Goal: Information Seeking & Learning: Find specific fact

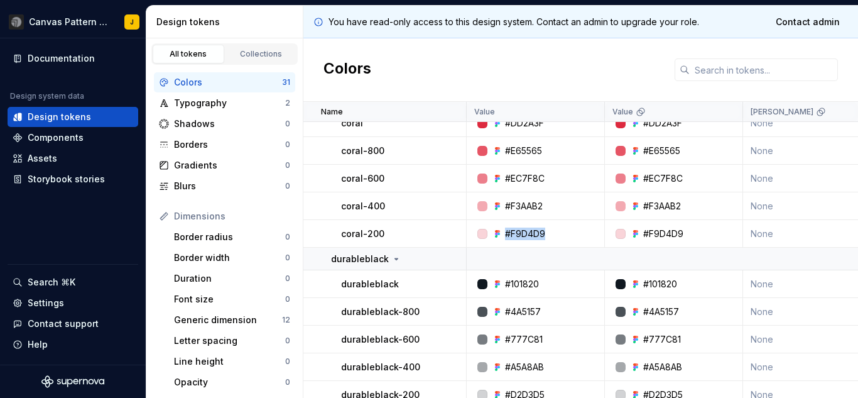
scroll to position [503, 0]
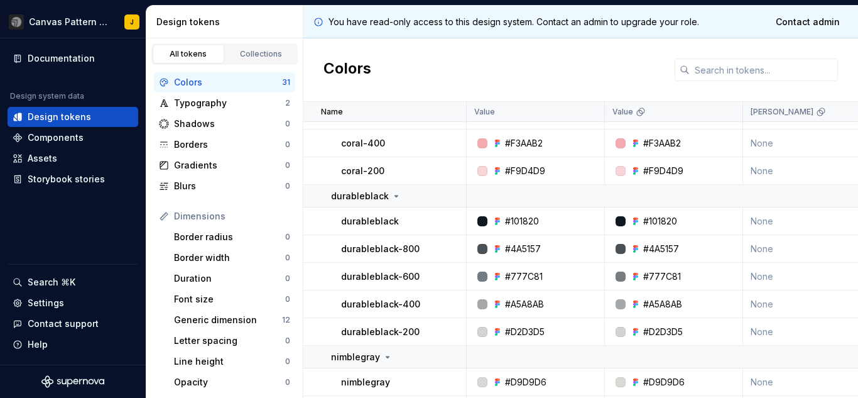
click at [364, 221] on p "durableblack" at bounding box center [370, 221] width 58 height 13
copy p "durableblack"
click at [523, 217] on div "#101820" at bounding box center [522, 221] width 34 height 13
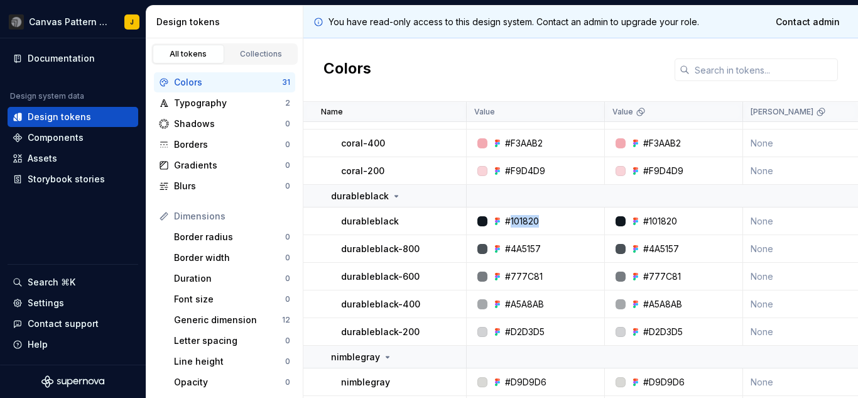
copy div "101820"
click at [518, 250] on div "#4A5157" at bounding box center [523, 249] width 36 height 13
copy div "4A5157"
click at [511, 276] on div "#777C81" at bounding box center [524, 276] width 38 height 13
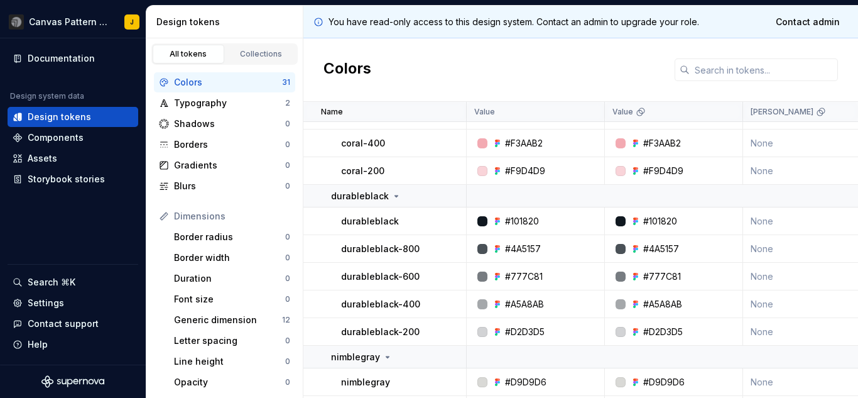
click at [511, 276] on div "#777C81" at bounding box center [524, 276] width 38 height 13
copy div "777C81"
click at [530, 302] on div "#A5A8AB" at bounding box center [524, 304] width 39 height 13
copy div "A5A8AB"
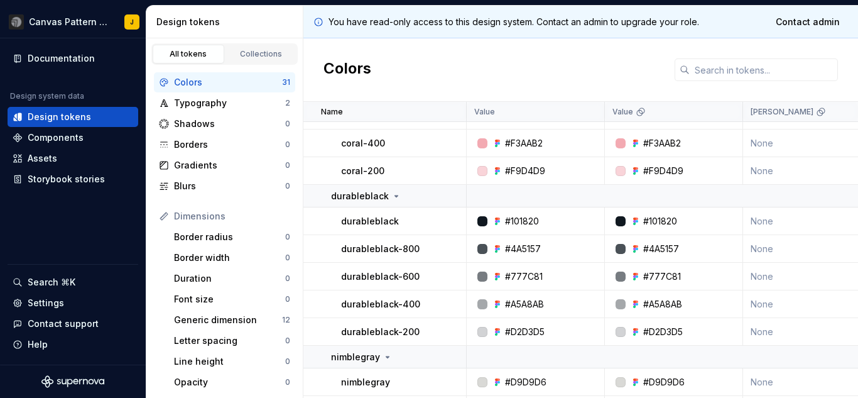
click at [515, 326] on div "#D2D3D5" at bounding box center [525, 332] width 40 height 13
copy div "D2D3D5"
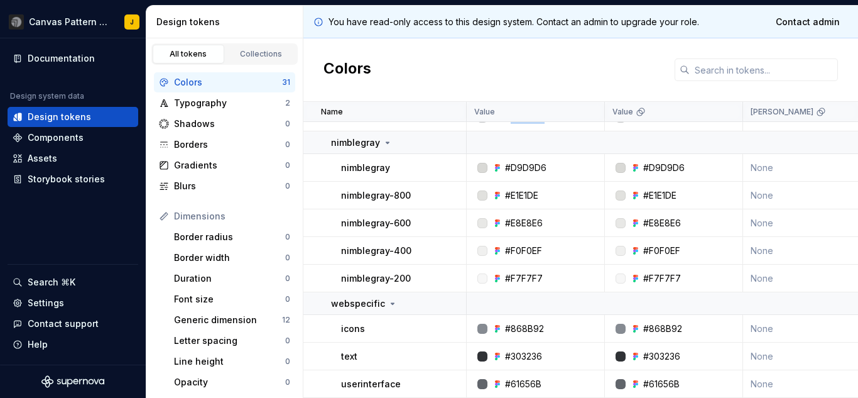
scroll to position [660, 0]
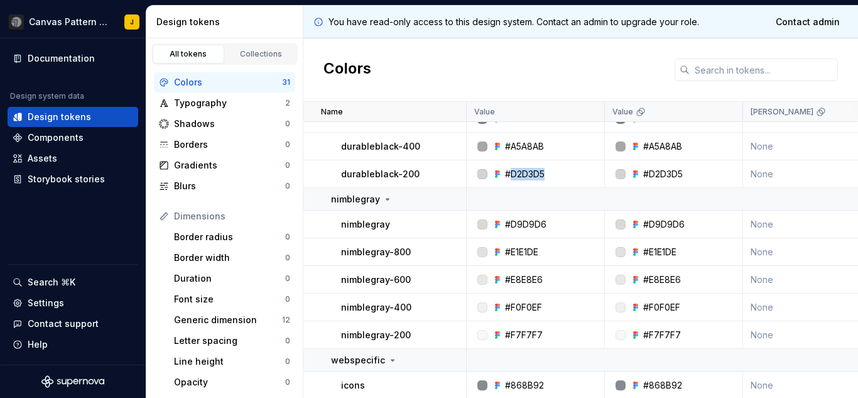
click at [373, 221] on p "nimblegray" at bounding box center [365, 224] width 49 height 13
copy p "nimblegray"
click at [529, 224] on div "#D9D9D6" at bounding box center [525, 224] width 41 height 13
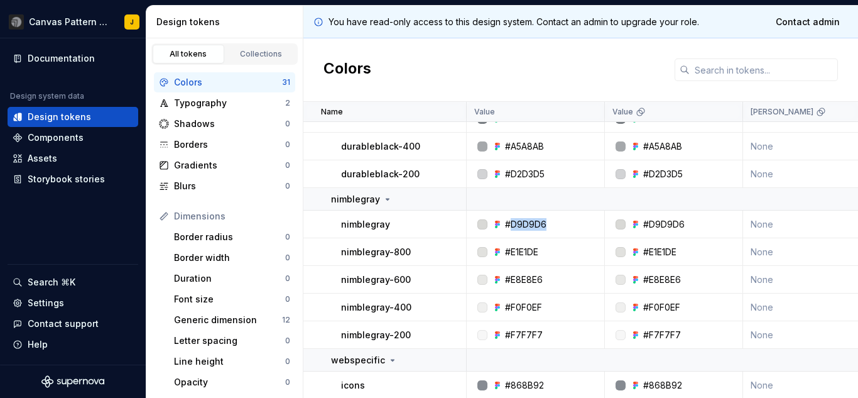
copy div "D9D9D6"
click at [527, 251] on div "#E1E1DE" at bounding box center [521, 252] width 33 height 13
copy div "E1E1DE"
click at [522, 281] on div "#E8E8E6" at bounding box center [524, 279] width 38 height 13
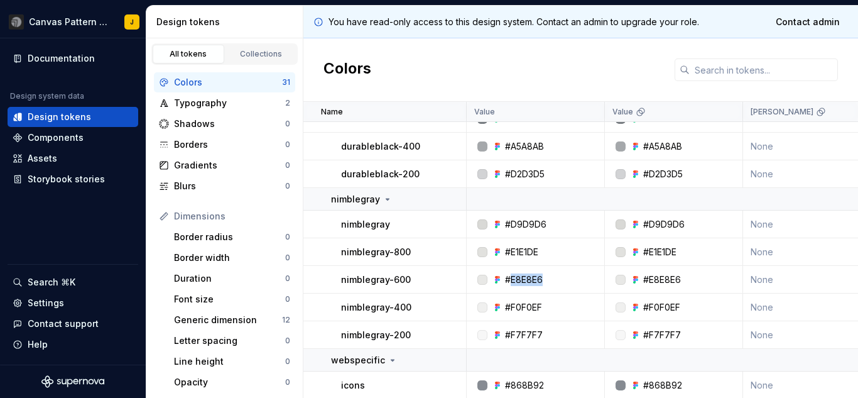
click at [522, 281] on div "#E8E8E6" at bounding box center [524, 279] width 38 height 13
copy div "E8E8E6"
click at [515, 303] on div "#F0F0EF" at bounding box center [523, 307] width 37 height 13
click at [515, 330] on div "#F7F7F7" at bounding box center [524, 335] width 38 height 13
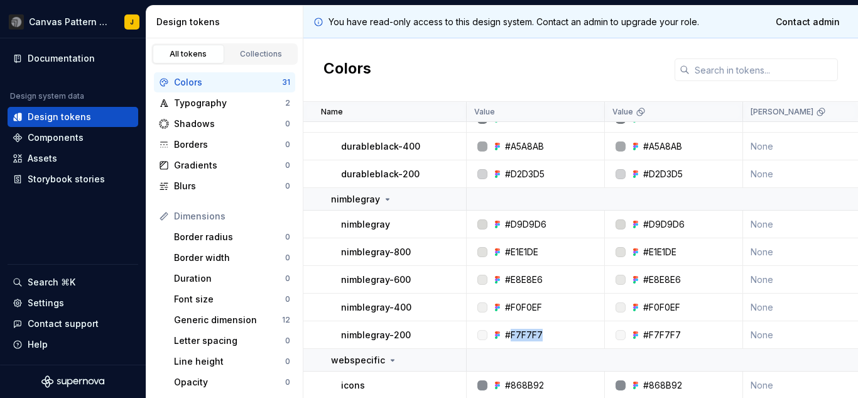
click at [515, 330] on div "#F7F7F7" at bounding box center [524, 335] width 38 height 13
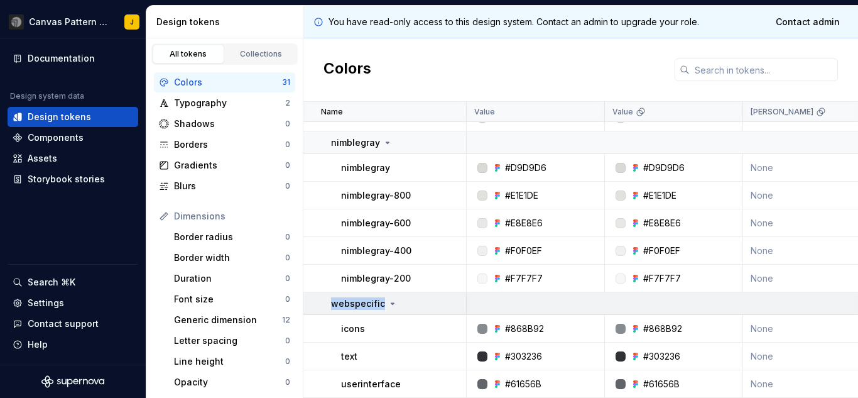
drag, startPoint x: 322, startPoint y: 299, endPoint x: 380, endPoint y: 299, distance: 57.8
click at [380, 299] on td "webspecific" at bounding box center [385, 303] width 163 height 23
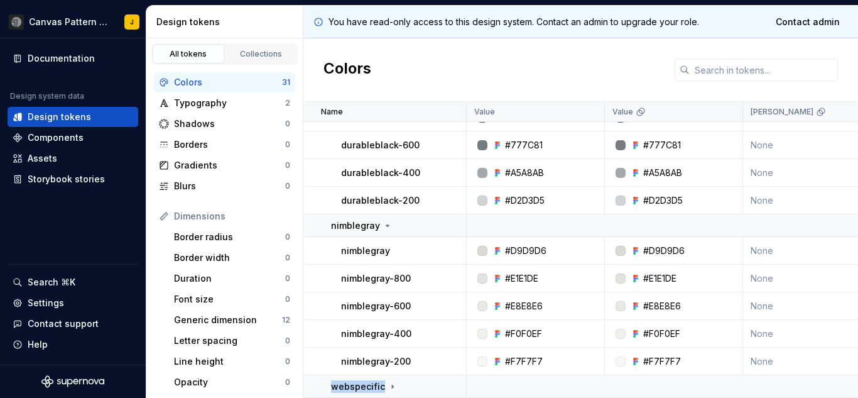
scroll to position [640, 0]
click at [388, 381] on icon at bounding box center [393, 386] width 10 height 10
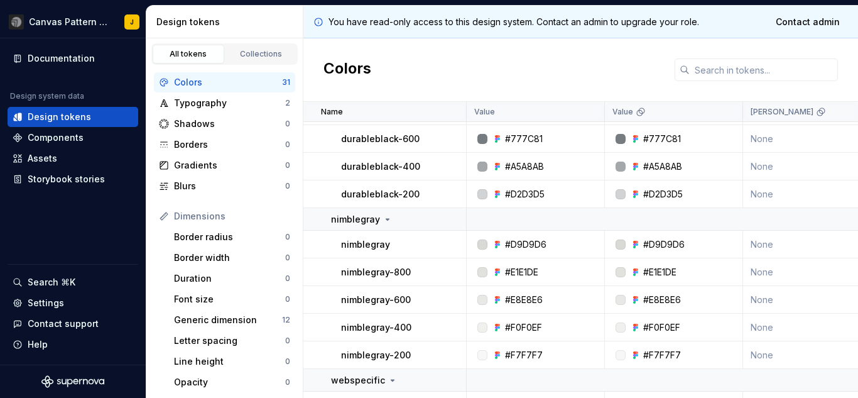
scroll to position [723, 0]
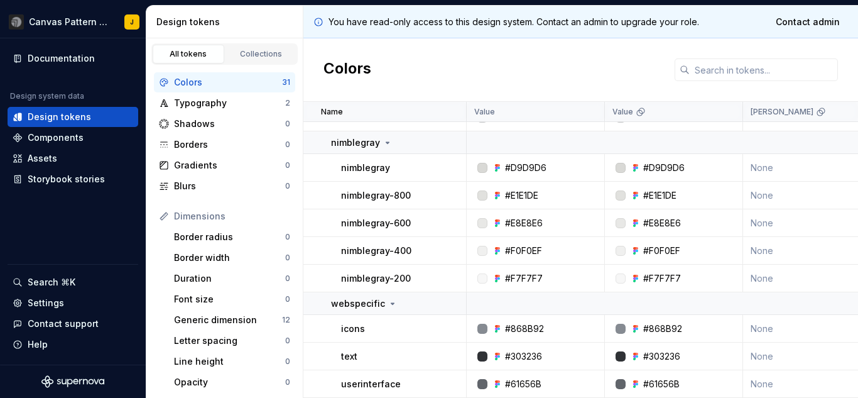
click at [349, 322] on p "icons" at bounding box center [353, 328] width 24 height 13
click at [346, 350] on p "text" at bounding box center [349, 356] width 16 height 13
click at [363, 380] on p "userinterface" at bounding box center [371, 384] width 60 height 13
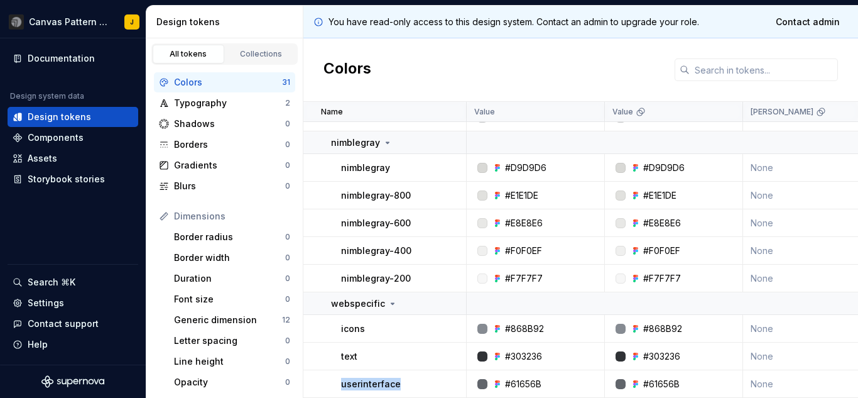
click at [363, 380] on p "userinterface" at bounding box center [371, 384] width 60 height 13
click at [517, 322] on div "#868B92" at bounding box center [524, 328] width 39 height 13
click at [523, 350] on div "#303236" at bounding box center [523, 356] width 37 height 13
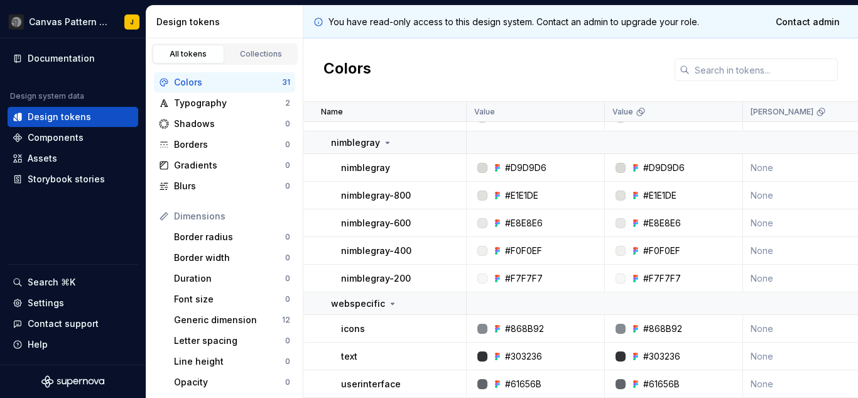
click at [522, 378] on div "#61656B" at bounding box center [523, 384] width 36 height 13
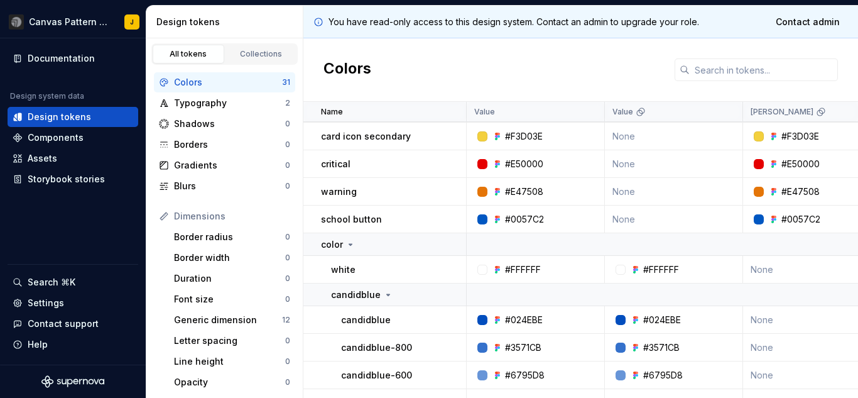
scroll to position [0, 0]
